Goal: Book appointment/travel/reservation

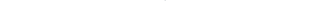
scroll to position [176, 0]
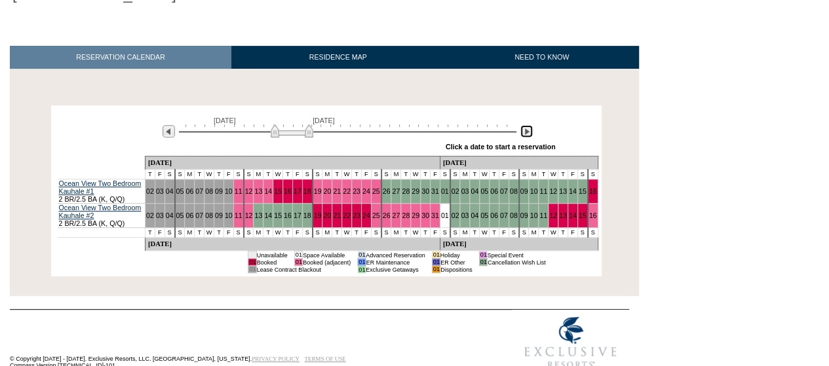
click at [525, 125] on img at bounding box center [526, 131] width 12 height 12
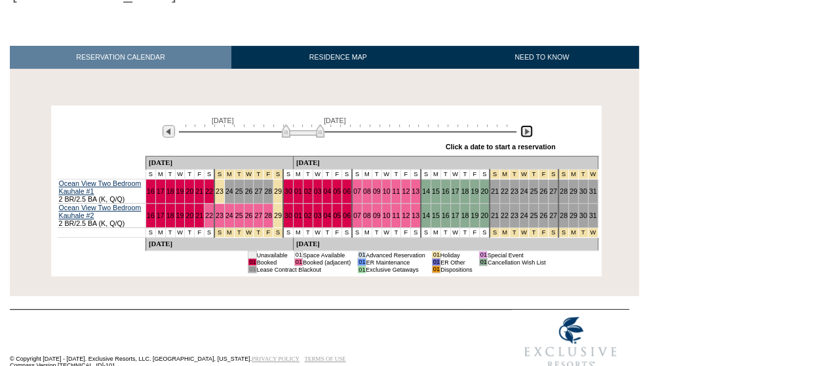
click at [525, 125] on img at bounding box center [526, 131] width 12 height 12
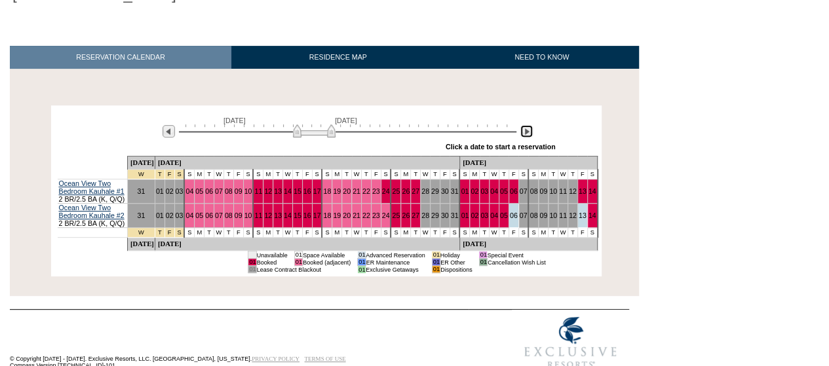
click at [525, 125] on img at bounding box center [526, 131] width 12 height 12
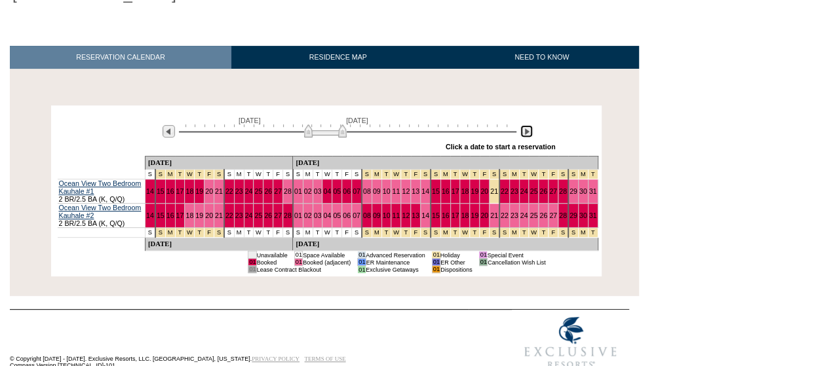
click at [525, 125] on img at bounding box center [526, 131] width 12 height 12
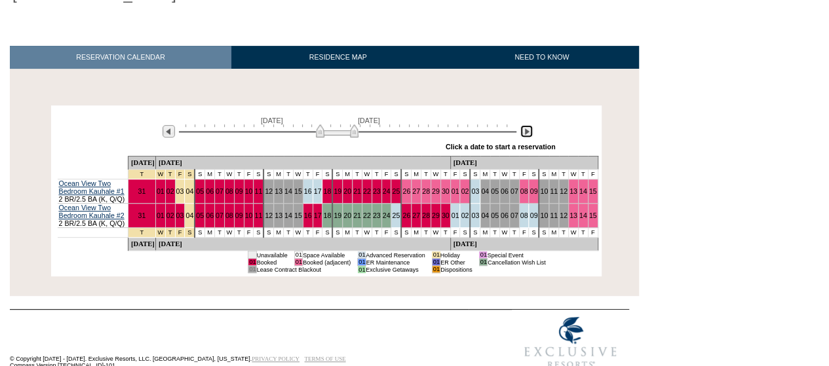
click at [525, 125] on img at bounding box center [526, 131] width 12 height 12
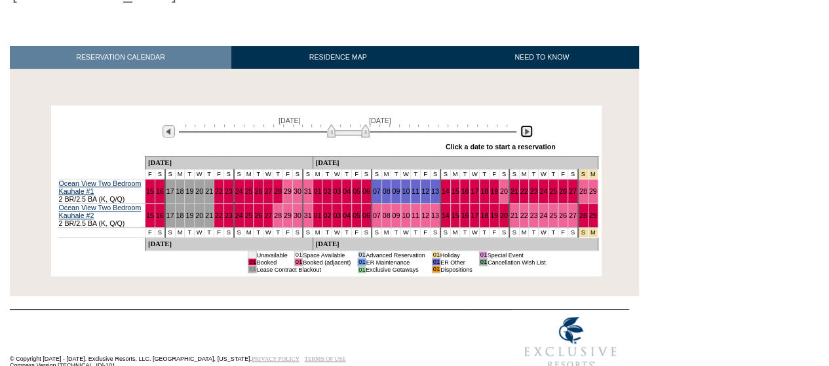
click at [525, 125] on img at bounding box center [526, 131] width 12 height 12
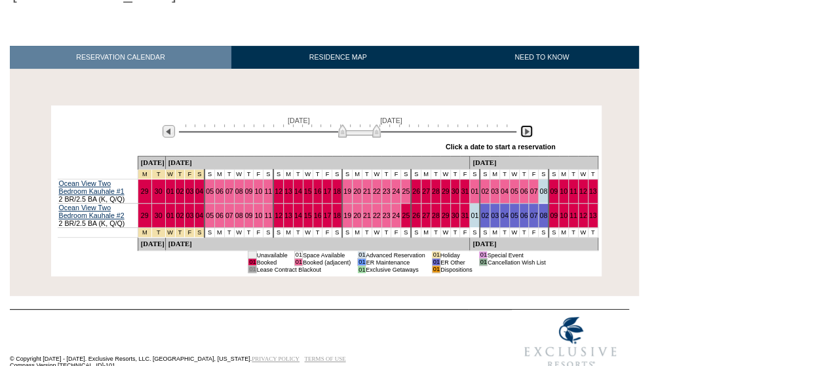
click at [528, 125] on img at bounding box center [526, 131] width 12 height 12
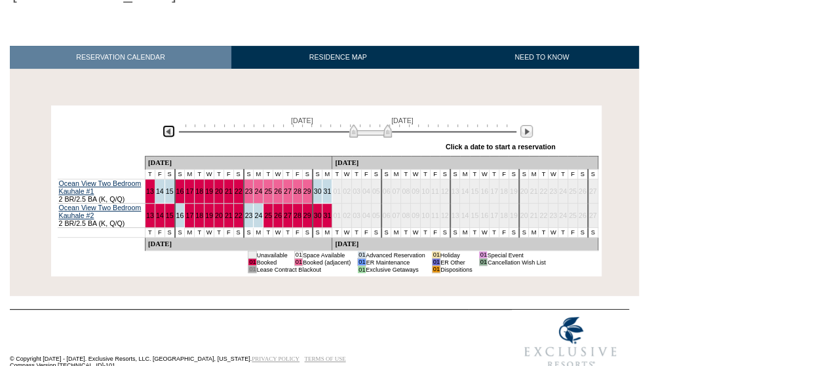
click at [164, 125] on img at bounding box center [168, 131] width 12 height 12
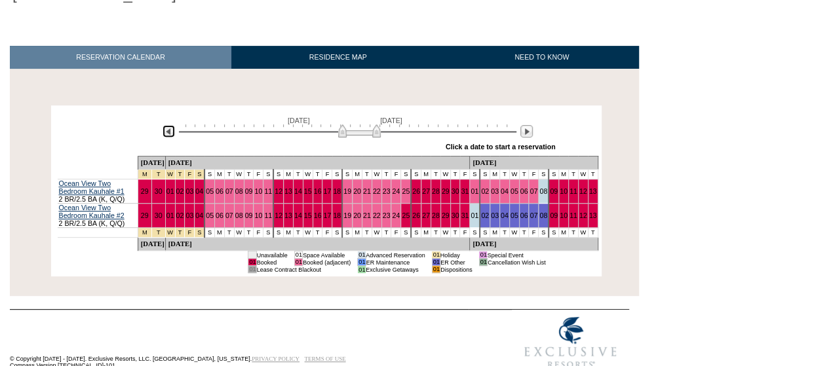
click at [164, 125] on img at bounding box center [168, 131] width 12 height 12
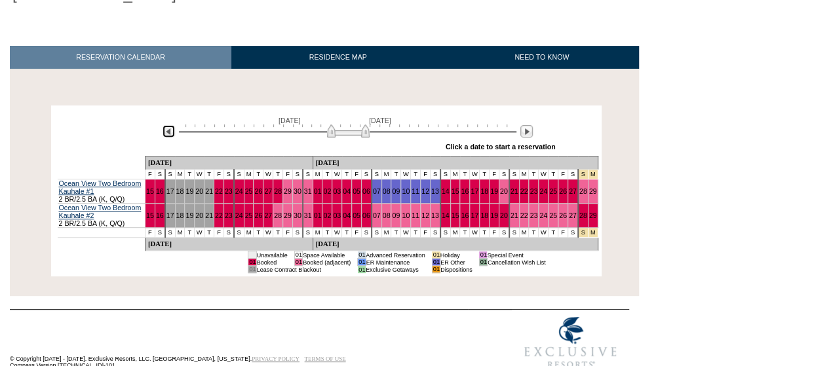
click at [164, 125] on img at bounding box center [168, 131] width 12 height 12
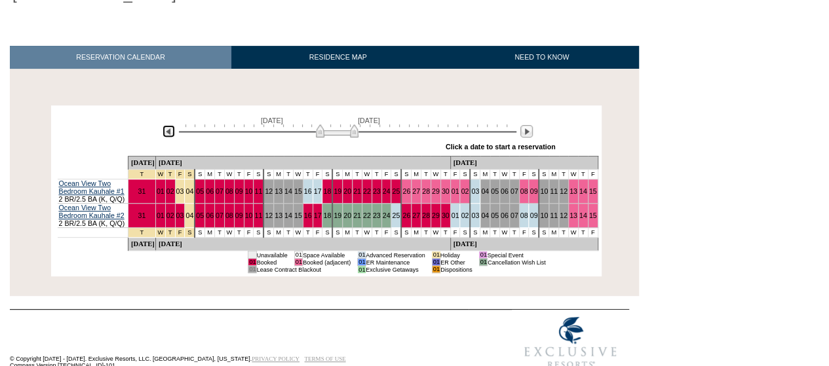
click at [164, 125] on img at bounding box center [168, 131] width 12 height 12
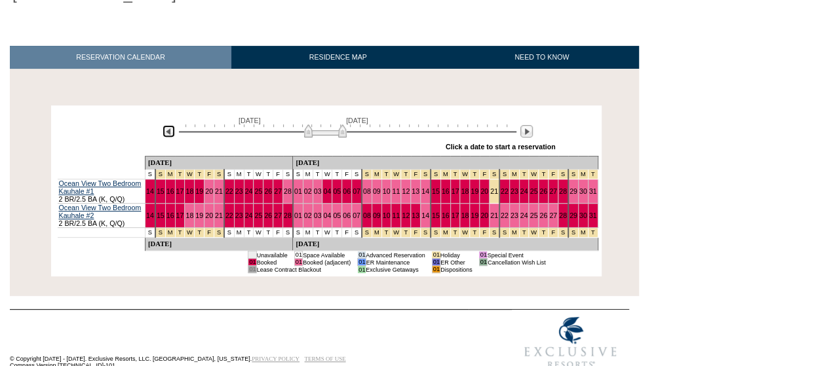
click at [164, 125] on img at bounding box center [168, 131] width 12 height 12
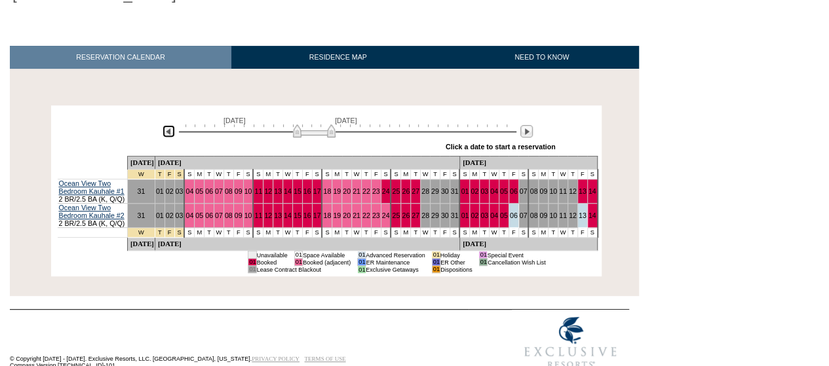
click at [164, 125] on img at bounding box center [168, 131] width 12 height 12
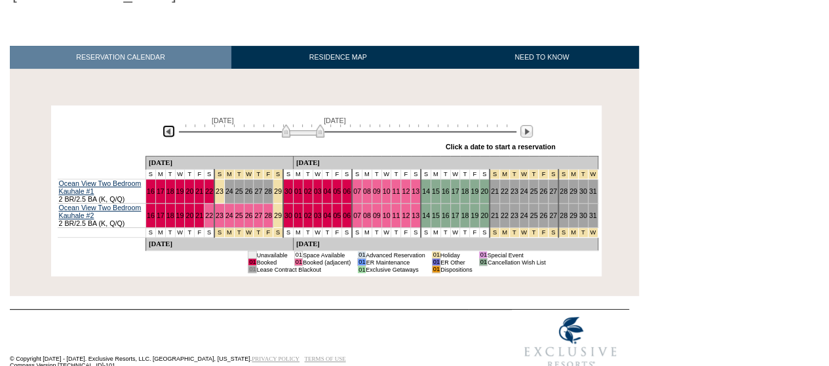
click at [165, 125] on img at bounding box center [168, 131] width 12 height 12
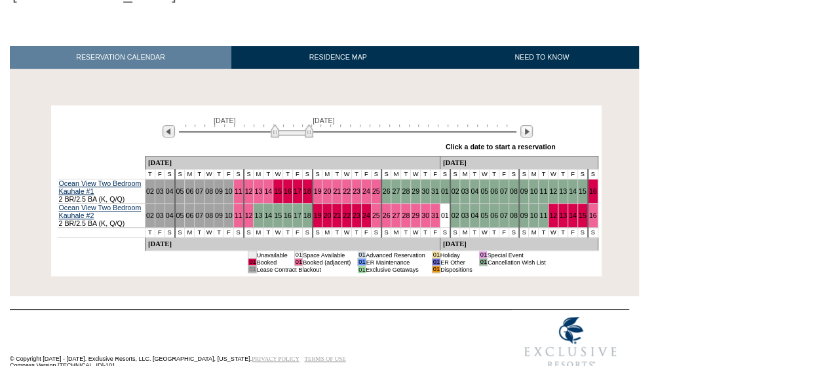
click at [533, 124] on div at bounding box center [526, 131] width 15 height 14
click at [531, 125] on img at bounding box center [526, 131] width 12 height 12
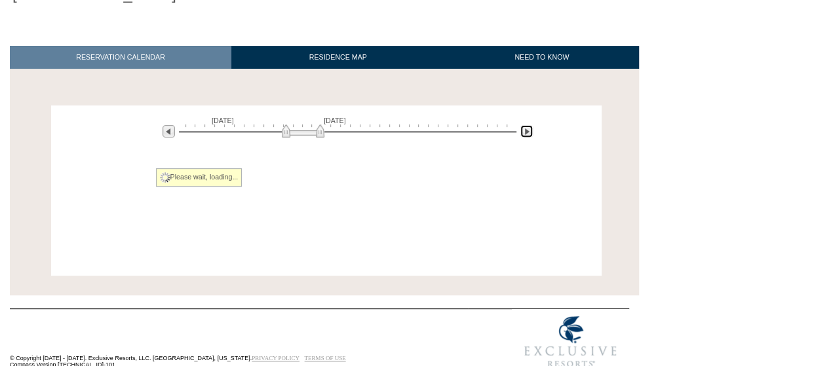
click at [531, 125] on img at bounding box center [526, 131] width 12 height 12
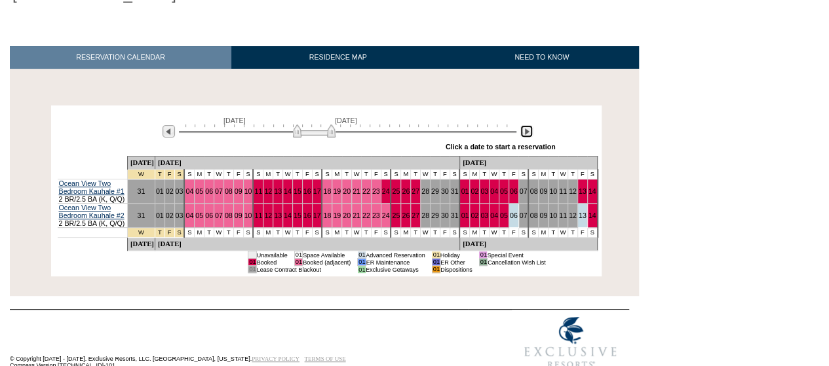
click at [531, 125] on img at bounding box center [526, 131] width 12 height 12
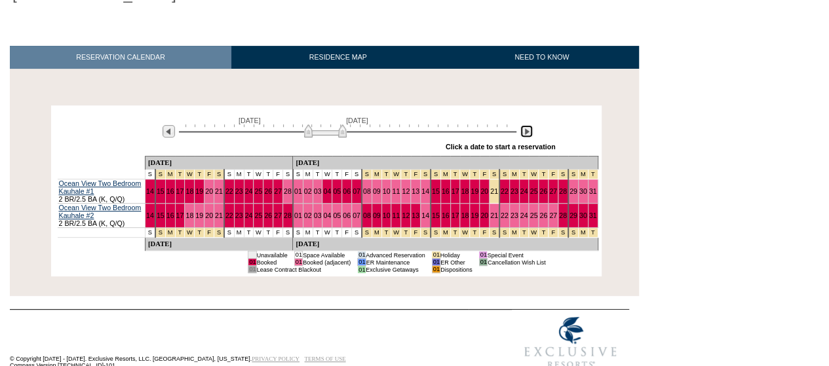
click at [531, 125] on img at bounding box center [526, 131] width 12 height 12
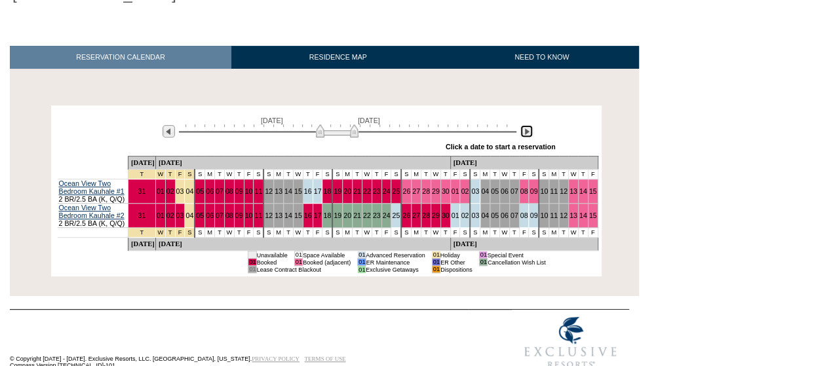
click at [531, 125] on img at bounding box center [526, 131] width 12 height 12
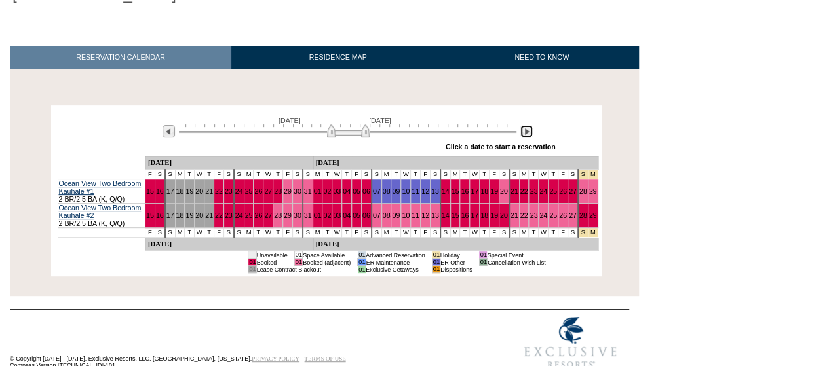
click at [531, 125] on img at bounding box center [526, 131] width 12 height 12
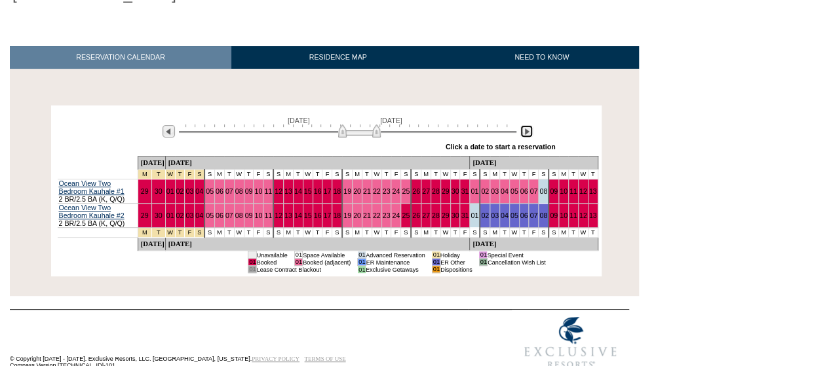
click at [531, 125] on img at bounding box center [526, 131] width 12 height 12
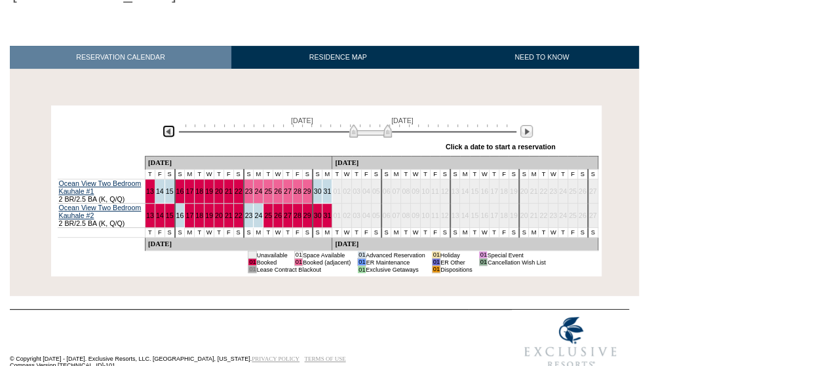
click at [169, 125] on img at bounding box center [168, 131] width 12 height 12
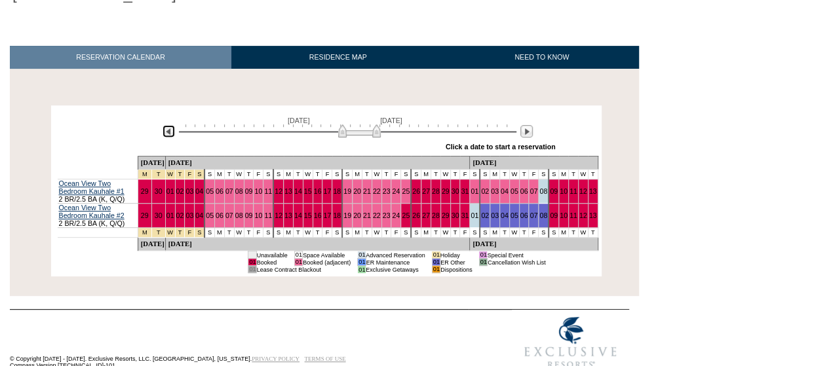
click at [169, 125] on img at bounding box center [168, 131] width 12 height 12
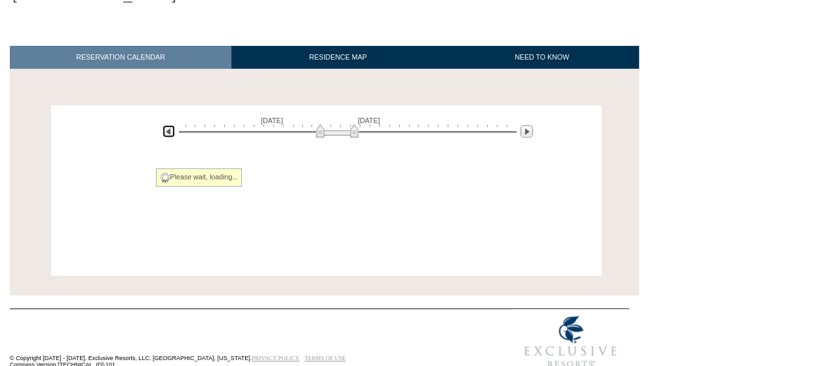
click at [169, 125] on img at bounding box center [168, 131] width 12 height 12
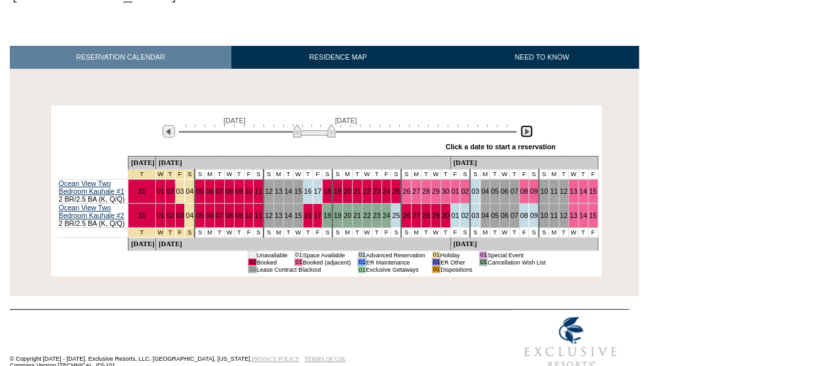
click at [527, 125] on img at bounding box center [526, 131] width 12 height 12
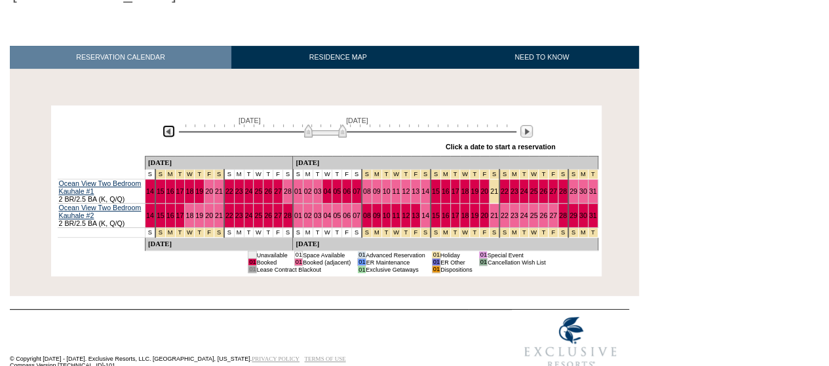
click at [170, 125] on img at bounding box center [168, 131] width 12 height 12
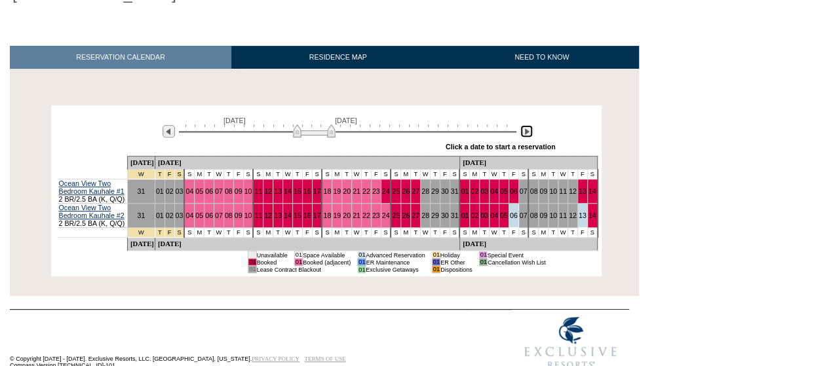
click at [524, 125] on img at bounding box center [526, 131] width 12 height 12
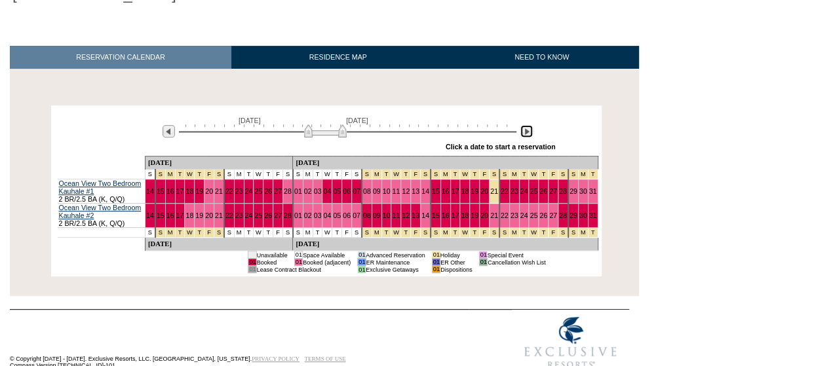
click at [523, 125] on img at bounding box center [526, 131] width 12 height 12
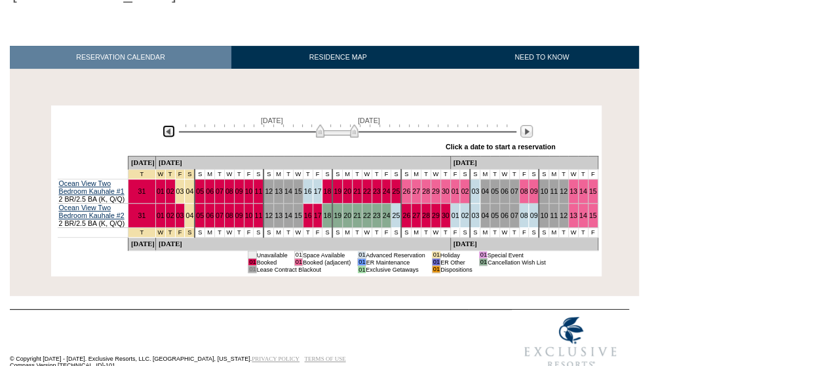
click at [168, 125] on img at bounding box center [168, 131] width 12 height 12
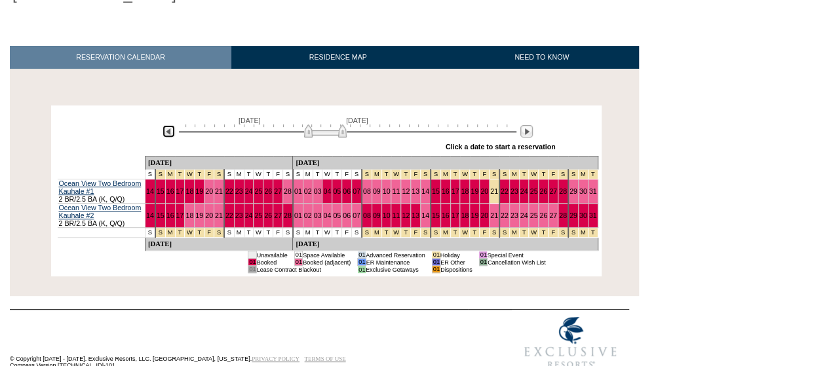
click at [168, 125] on img at bounding box center [168, 131] width 12 height 12
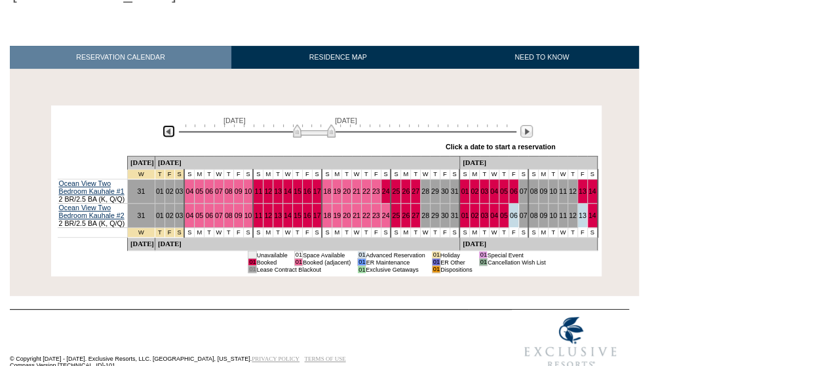
click at [168, 125] on img at bounding box center [168, 131] width 12 height 12
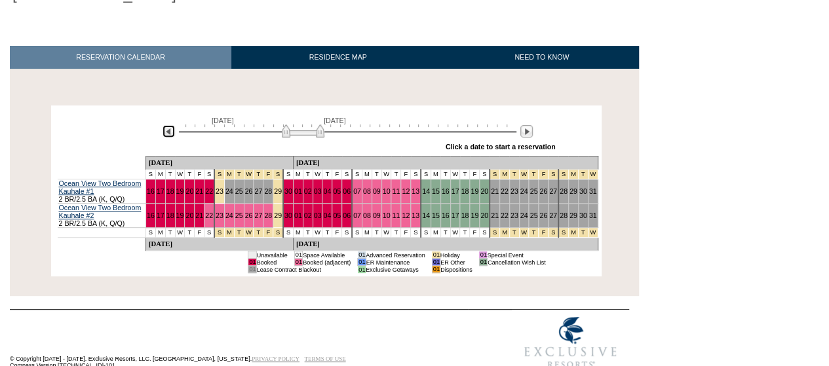
click at [166, 125] on img at bounding box center [168, 131] width 12 height 12
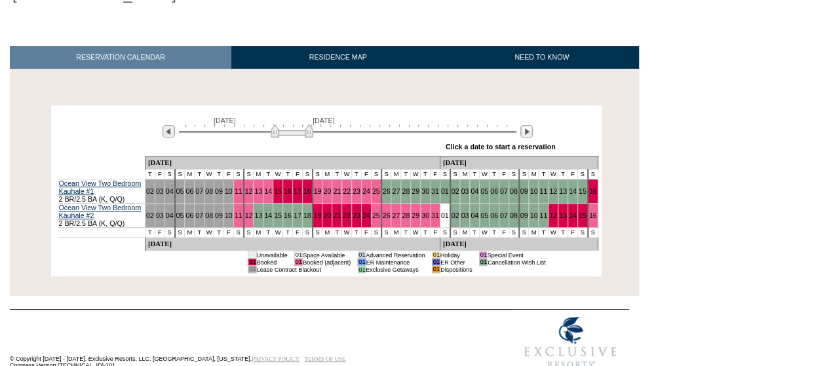
click at [56, 109] on div "[DATE] [DATE] » Apply these dates to all the calendars on this page Click a dat…" at bounding box center [326, 132] width 544 height 47
click at [525, 125] on img at bounding box center [526, 131] width 12 height 12
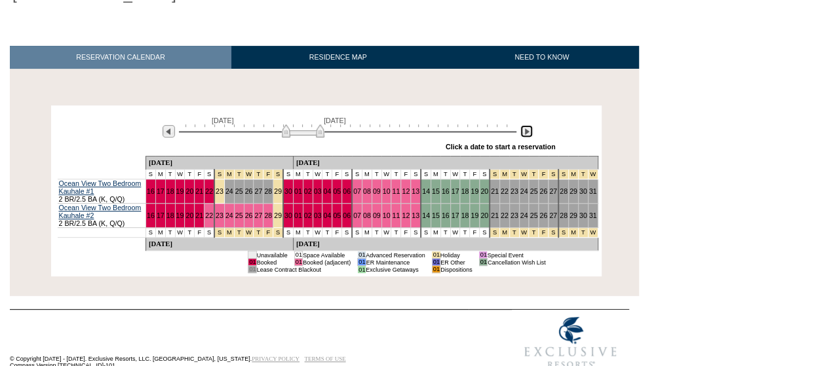
click at [525, 125] on img at bounding box center [526, 131] width 12 height 12
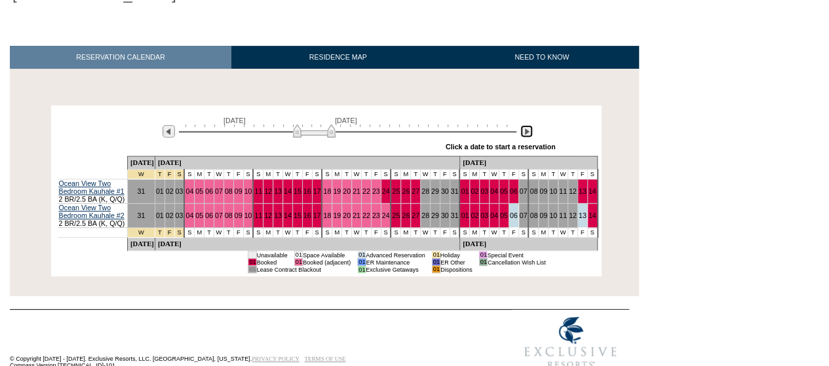
click at [525, 125] on img at bounding box center [526, 131] width 12 height 12
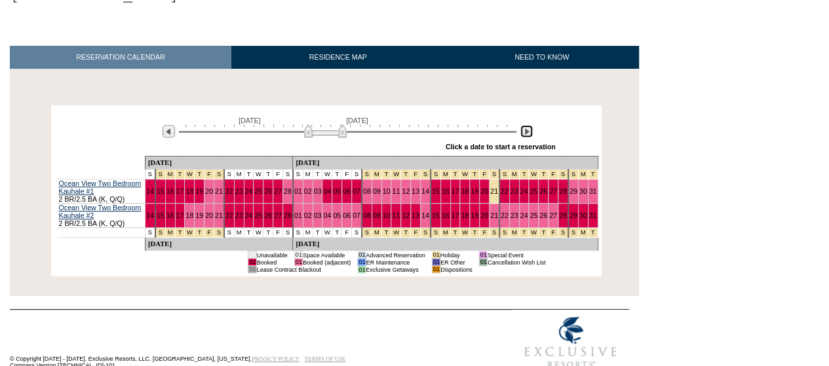
click at [525, 125] on img at bounding box center [526, 131] width 12 height 12
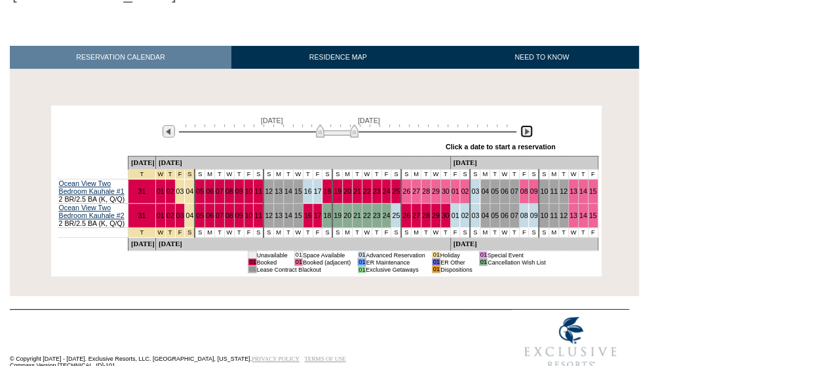
click at [525, 125] on img at bounding box center [526, 131] width 12 height 12
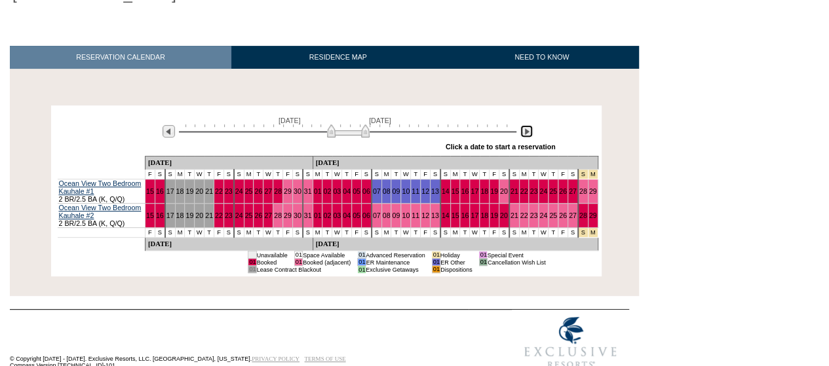
click at [525, 125] on img at bounding box center [526, 131] width 12 height 12
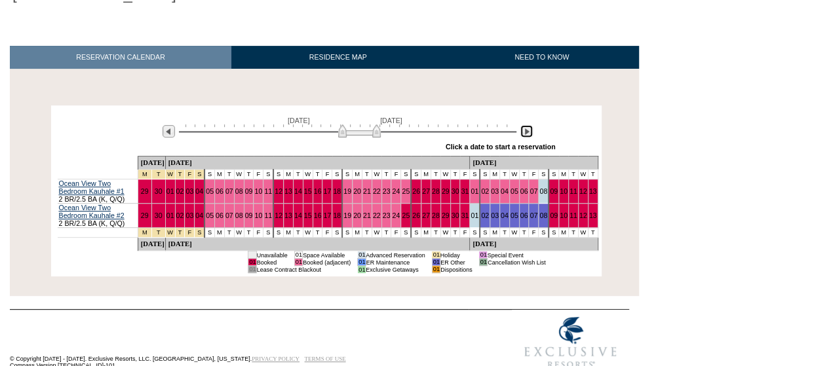
click at [525, 125] on img at bounding box center [526, 131] width 12 height 12
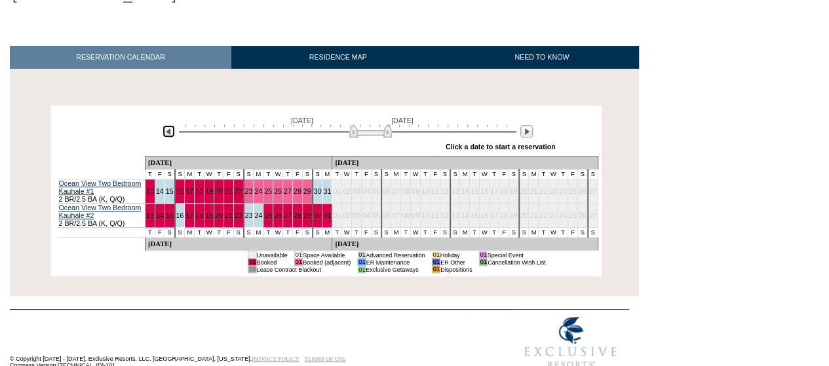
click at [165, 125] on img at bounding box center [168, 131] width 12 height 12
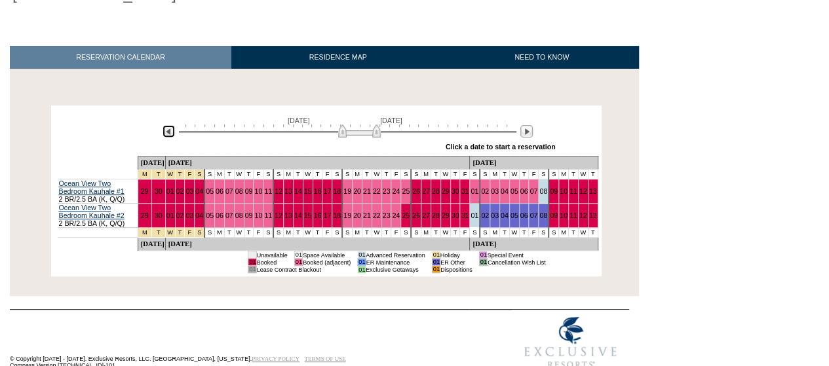
click at [165, 125] on img at bounding box center [168, 131] width 12 height 12
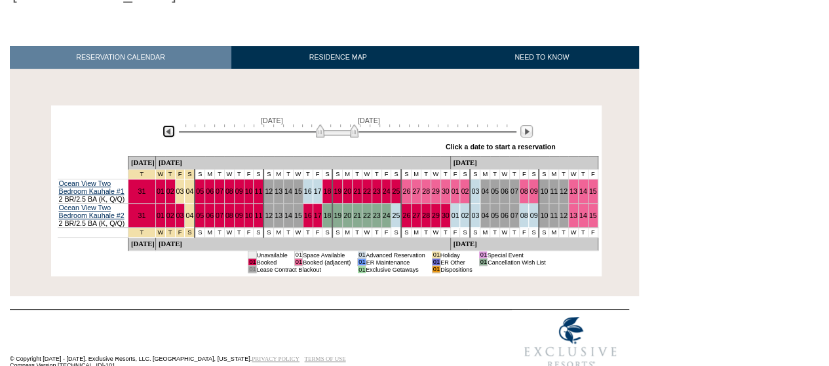
click at [165, 125] on img at bounding box center [168, 131] width 12 height 12
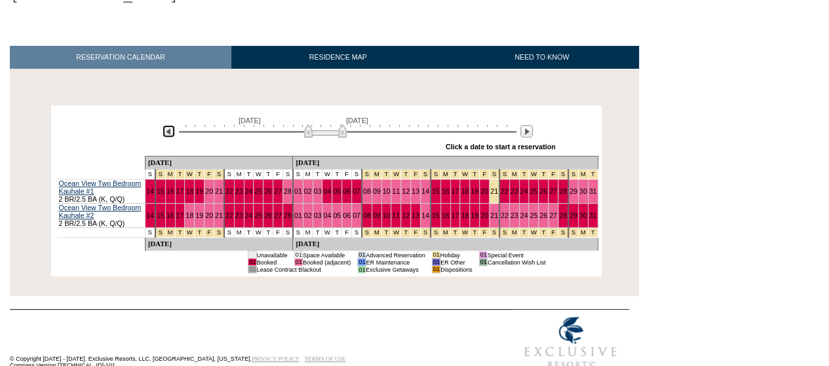
click at [166, 125] on img at bounding box center [168, 131] width 12 height 12
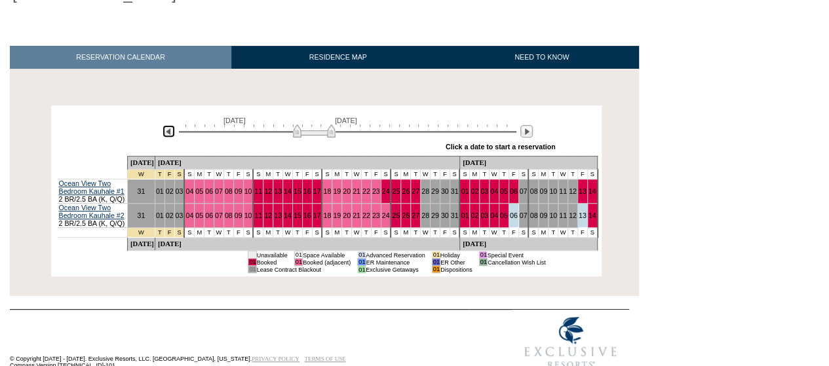
click at [166, 125] on img at bounding box center [168, 131] width 12 height 12
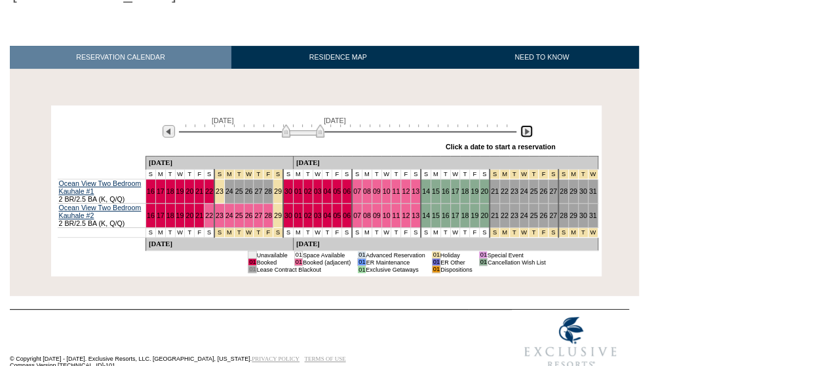
click at [525, 125] on img at bounding box center [526, 131] width 12 height 12
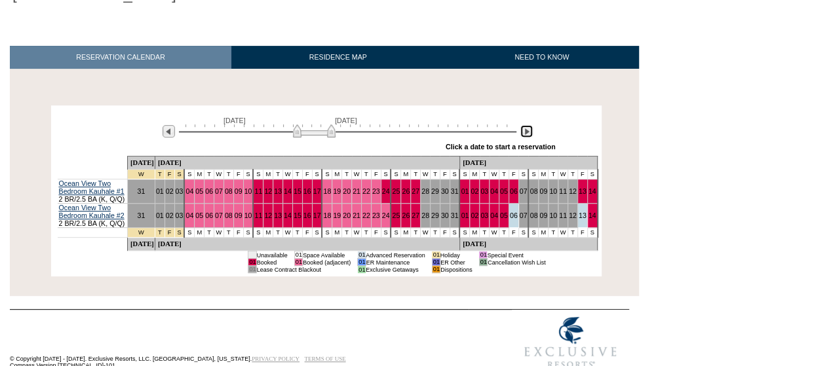
click at [525, 125] on img at bounding box center [526, 131] width 12 height 12
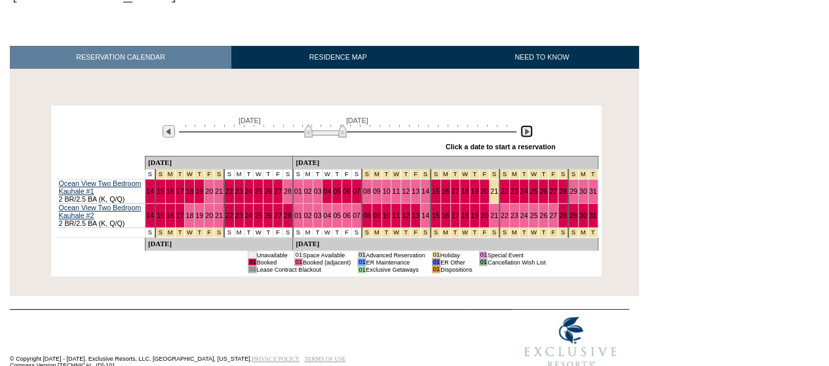
click at [525, 125] on img at bounding box center [526, 131] width 12 height 12
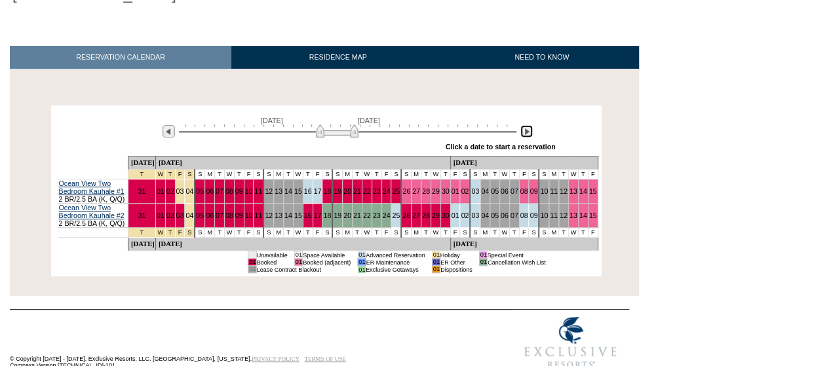
click at [525, 125] on img at bounding box center [526, 131] width 12 height 12
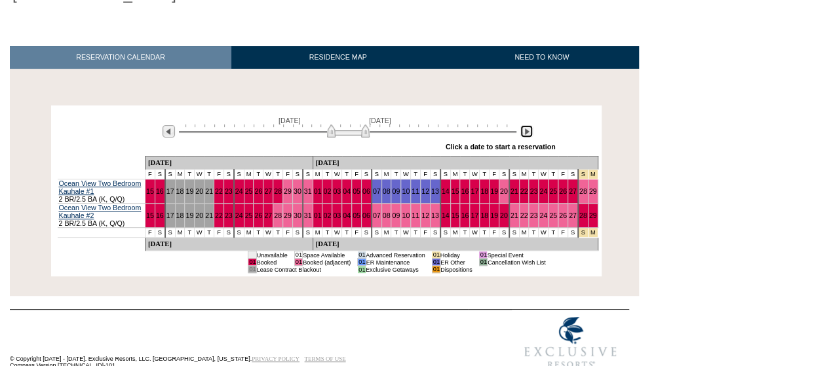
click at [525, 125] on img at bounding box center [526, 131] width 12 height 12
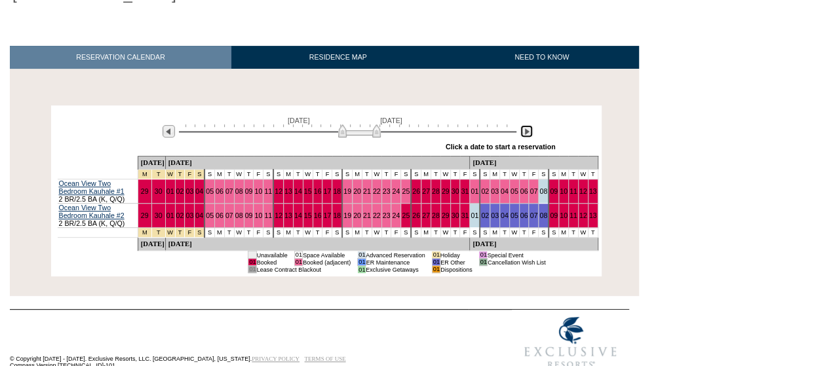
click at [525, 125] on img at bounding box center [526, 131] width 12 height 12
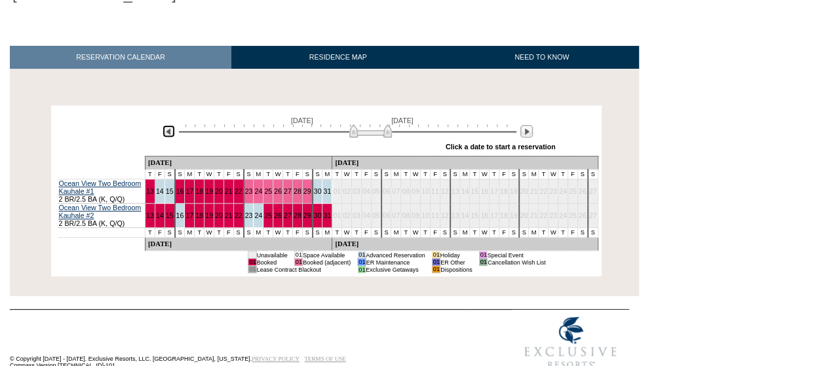
click at [167, 125] on img at bounding box center [168, 131] width 12 height 12
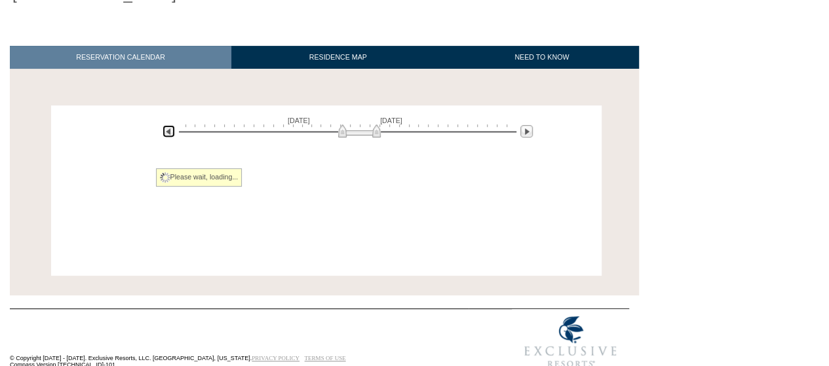
click at [167, 125] on img at bounding box center [168, 131] width 12 height 12
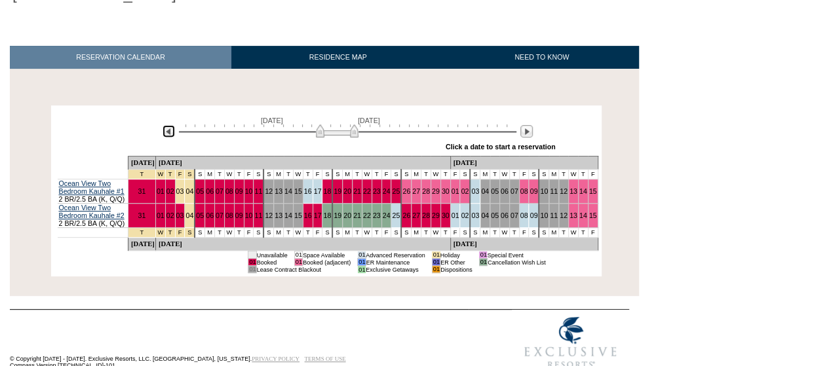
click at [167, 125] on img at bounding box center [168, 131] width 12 height 12
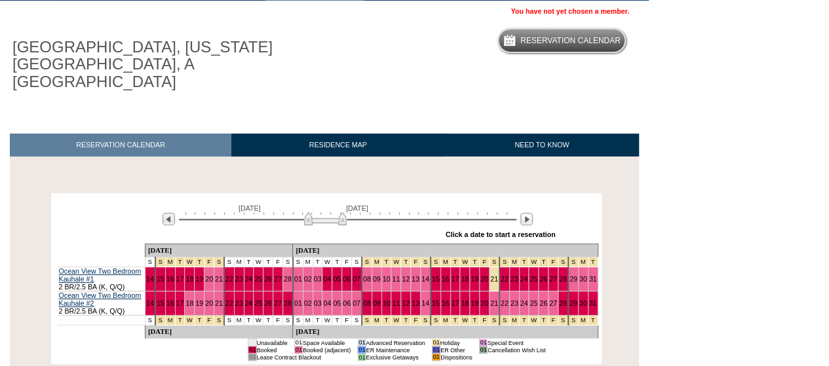
scroll to position [87, 0]
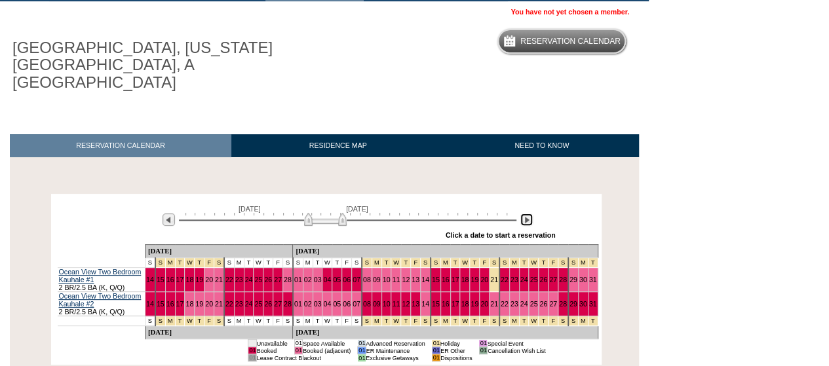
click at [525, 214] on img at bounding box center [526, 220] width 12 height 12
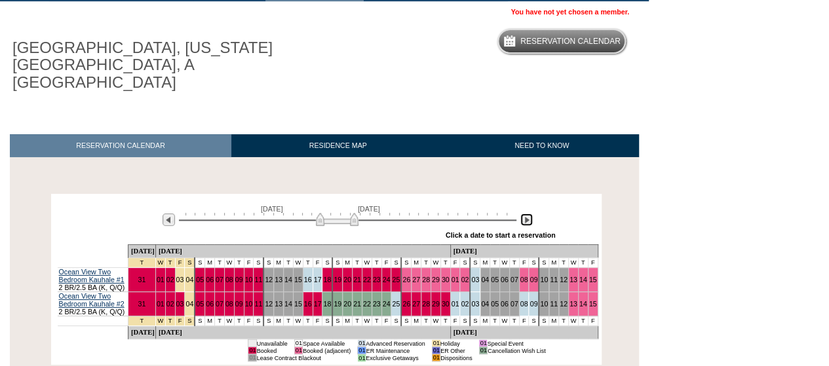
click at [525, 214] on img at bounding box center [526, 220] width 12 height 12
